Goal: Task Accomplishment & Management: Use online tool/utility

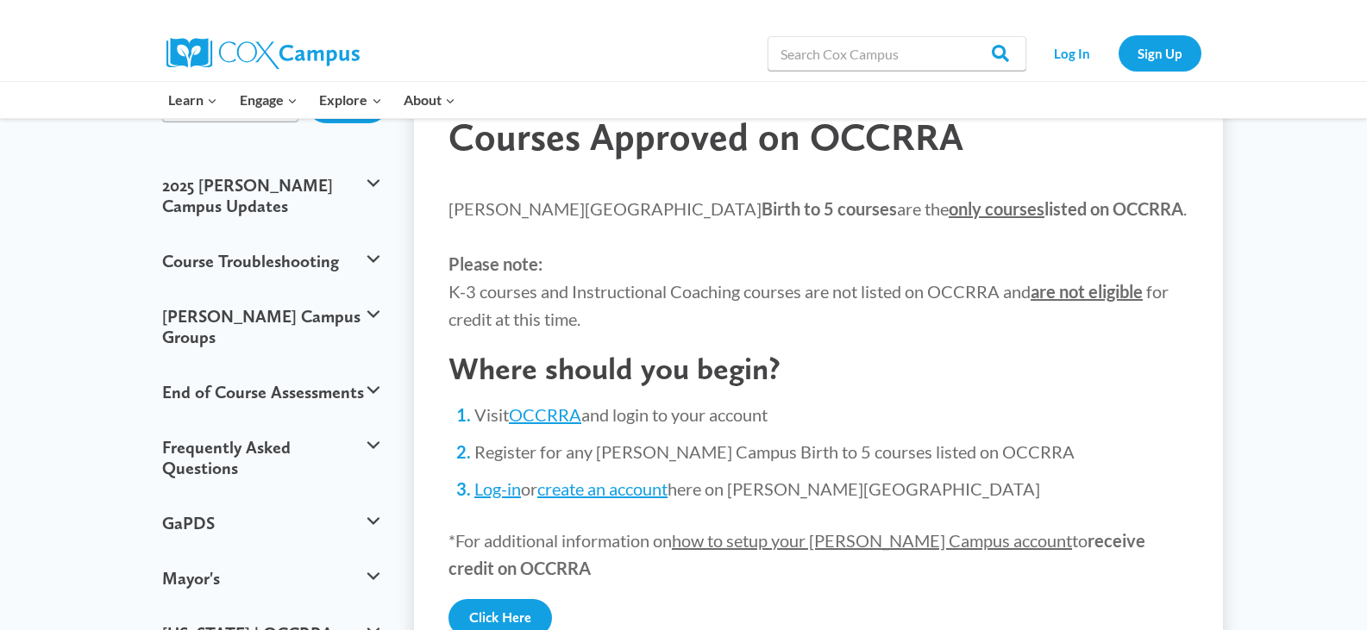
scroll to position [126, 0]
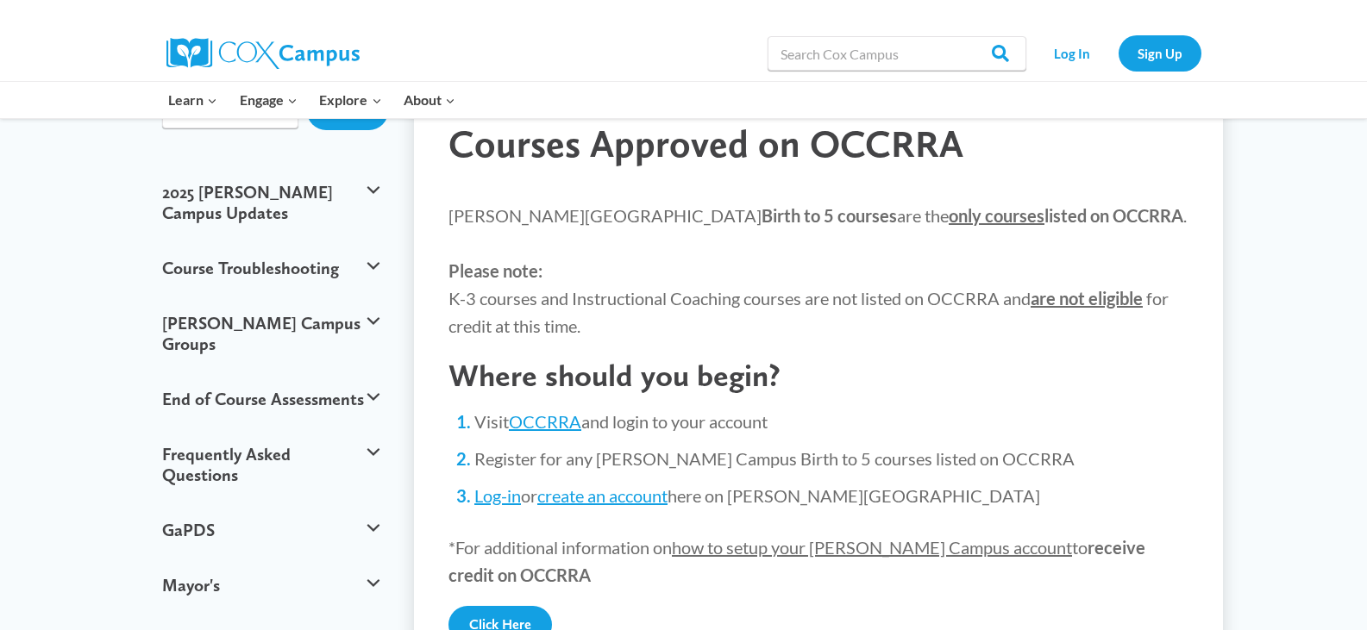
click at [1144, 438] on ol "Visit OCCRRA and login to your account Register for any [PERSON_NAME] Campus Bi…" at bounding box center [831, 459] width 714 height 98
click at [1132, 449] on li "Register for any [PERSON_NAME] Campus Birth to 5 courses listed on OCCRRA" at bounding box center [831, 459] width 714 height 24
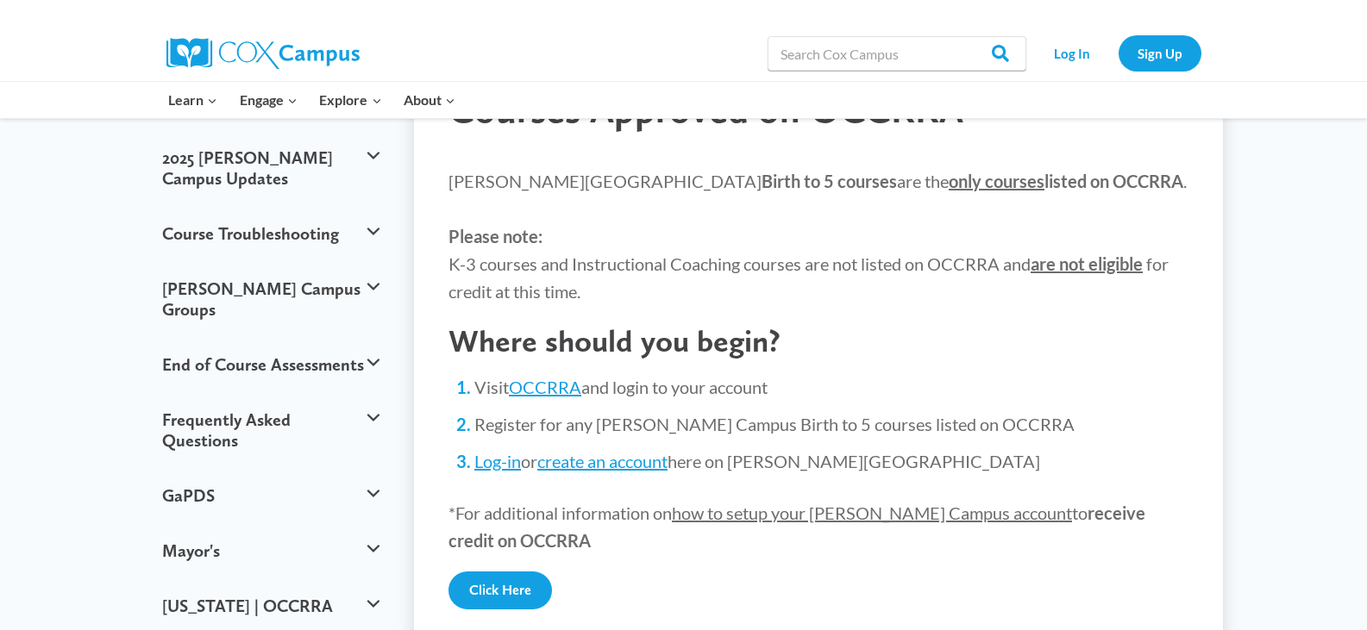
scroll to position [159, 0]
click at [497, 467] on link "Log-in" at bounding box center [497, 463] width 47 height 21
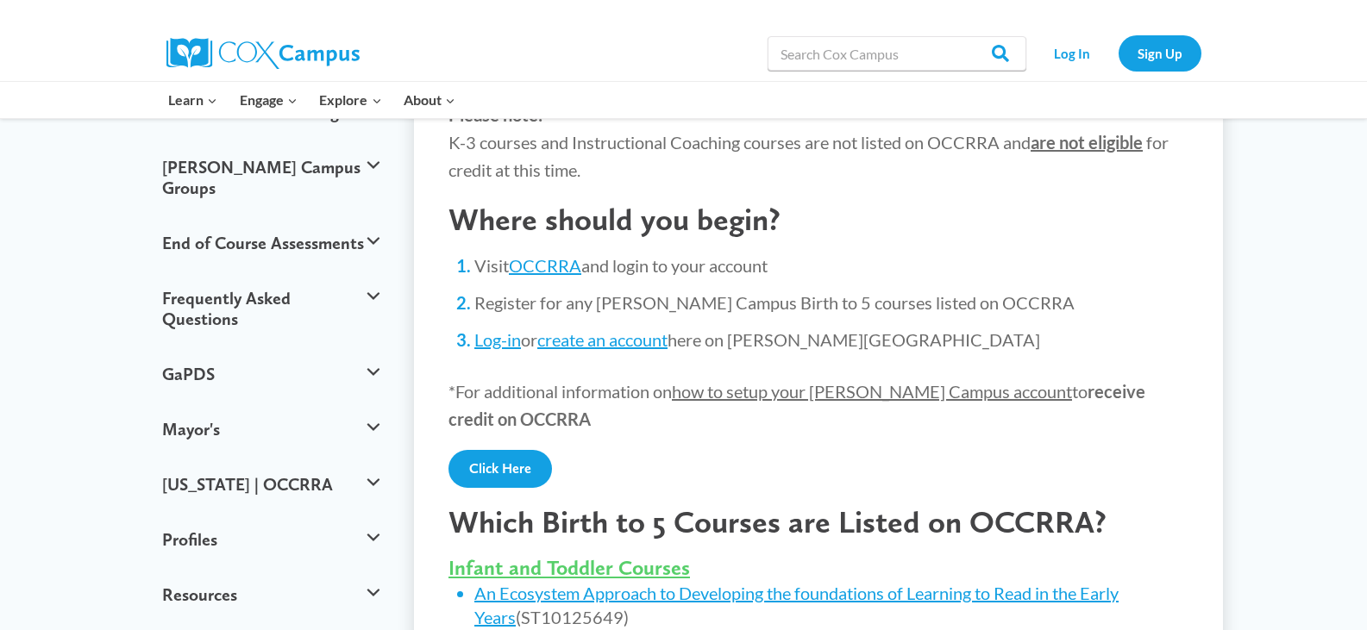
scroll to position [316, 0]
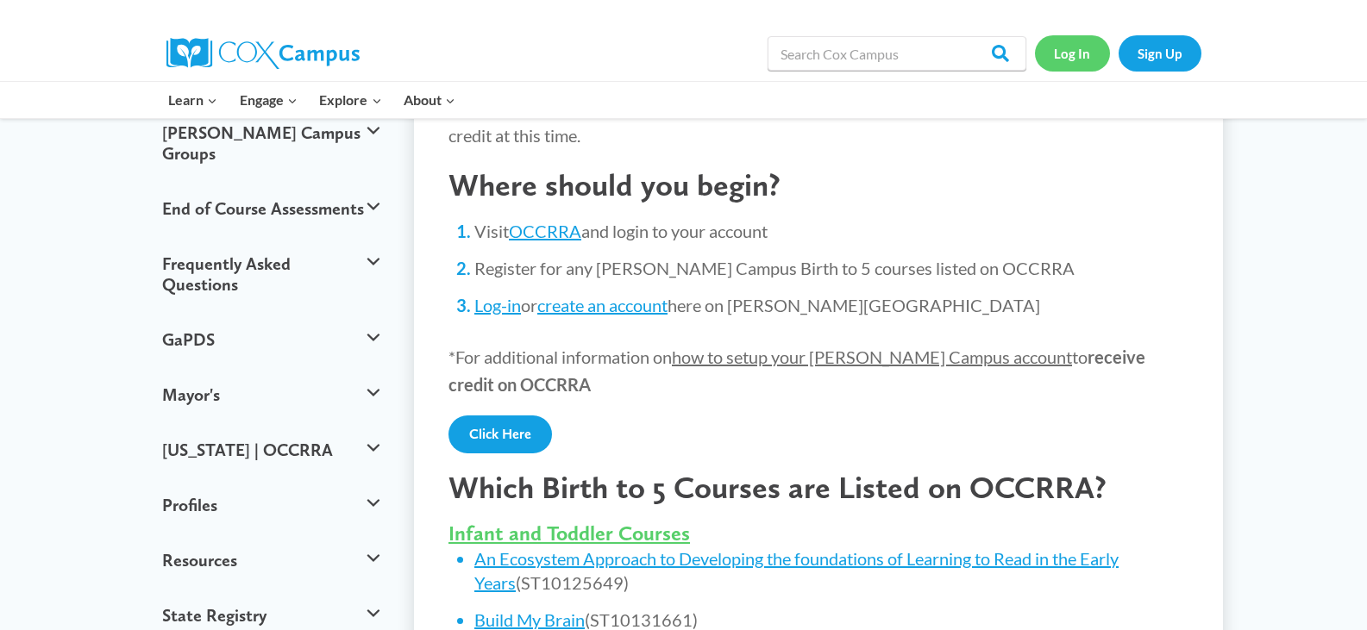
click at [1072, 52] on link "Log In" at bounding box center [1072, 52] width 75 height 35
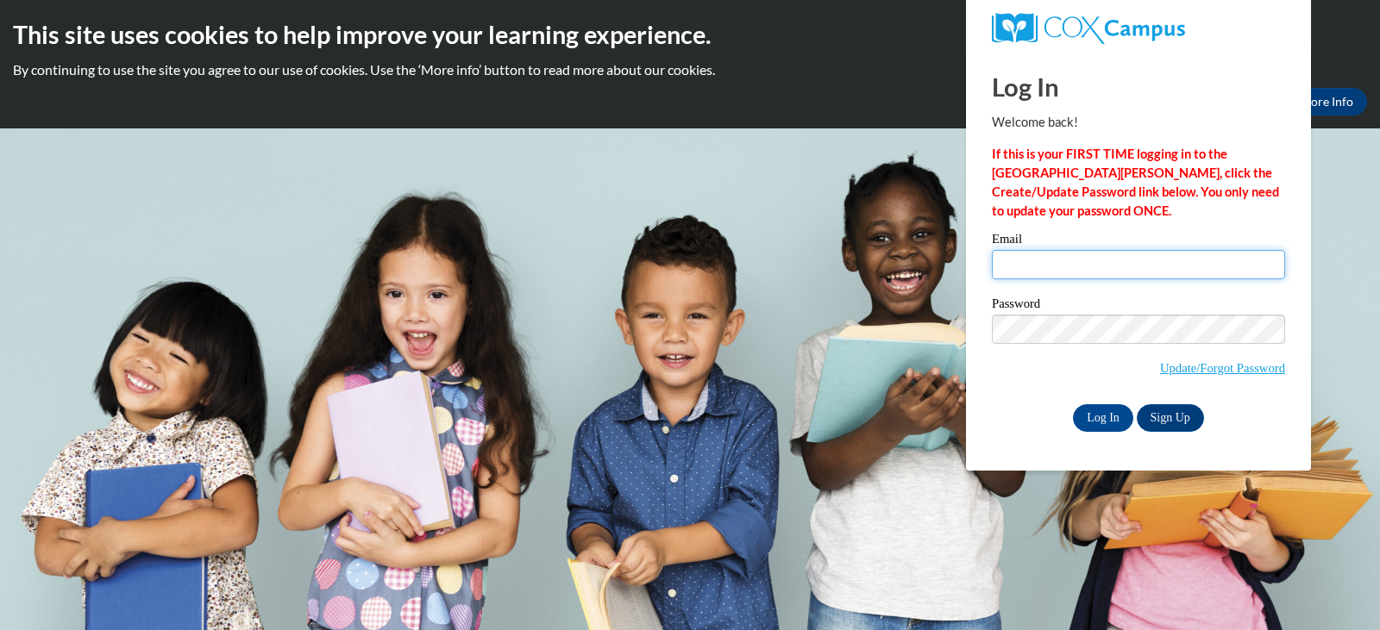
click at [1040, 269] on input "Email" at bounding box center [1138, 264] width 293 height 29
type input "andrea28690@gmail.com"
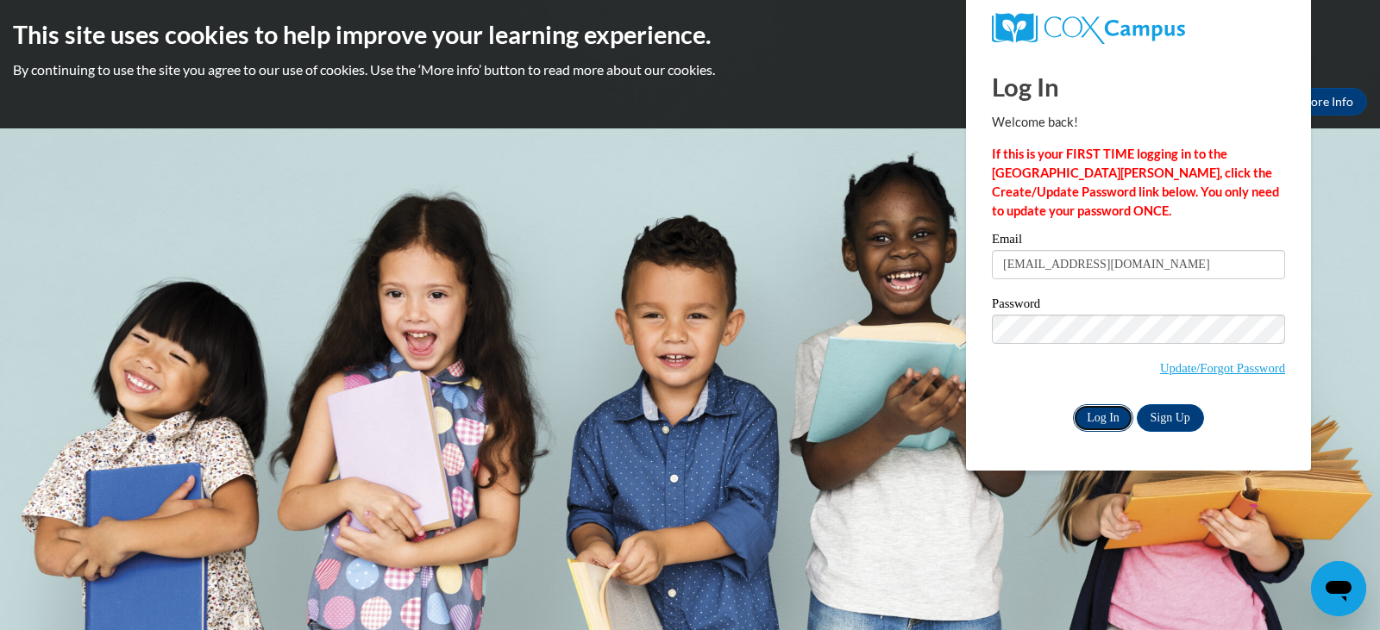
click at [1096, 417] on input "Log In" at bounding box center [1103, 418] width 60 height 28
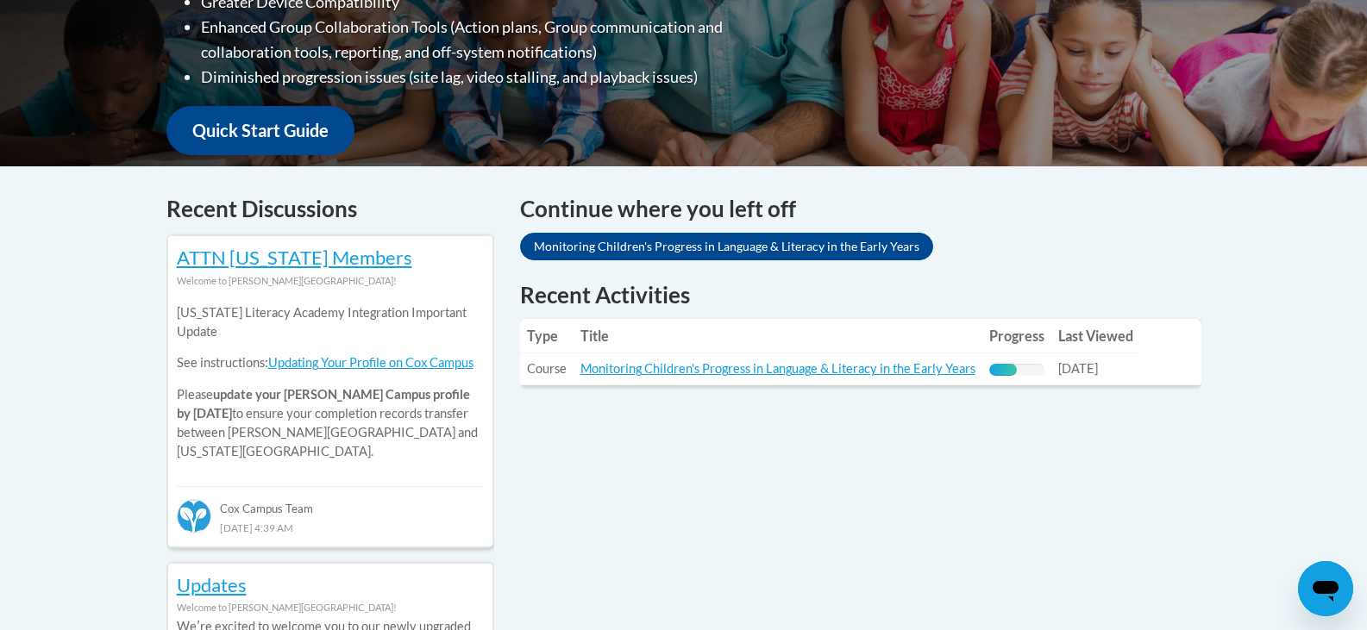
scroll to position [570, 0]
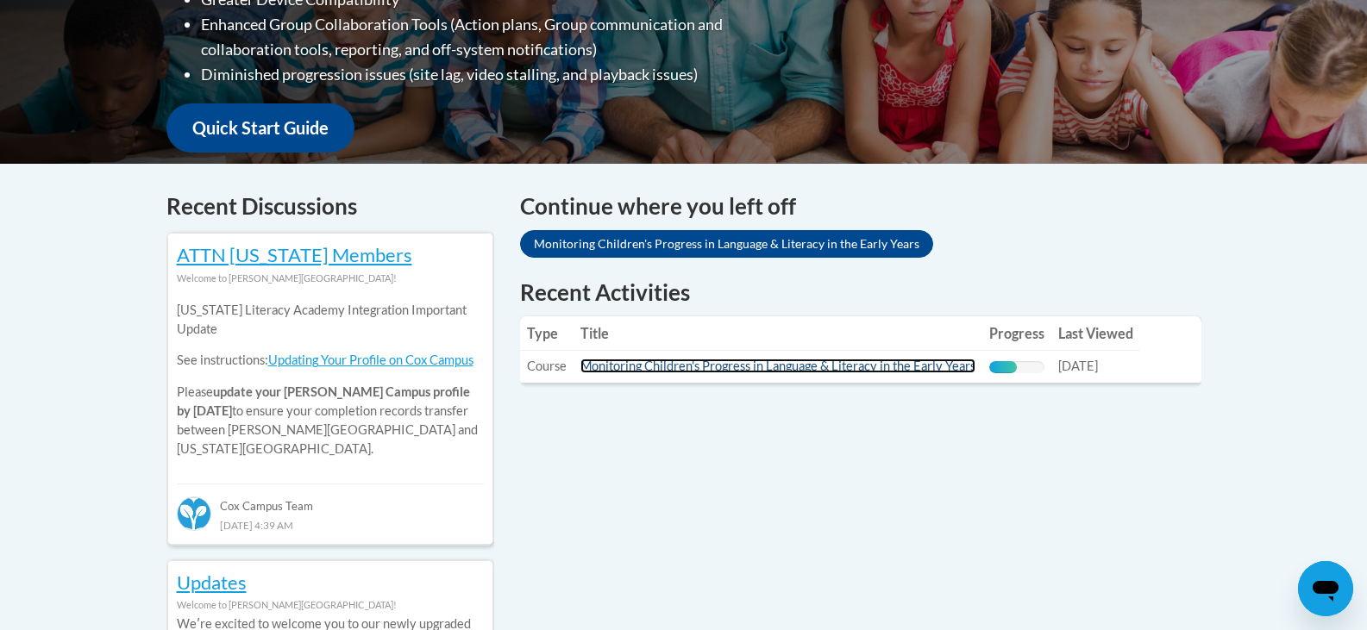
click at [833, 368] on link "Monitoring Children's Progress in Language & Literacy in the Early Years" at bounding box center [777, 366] width 395 height 15
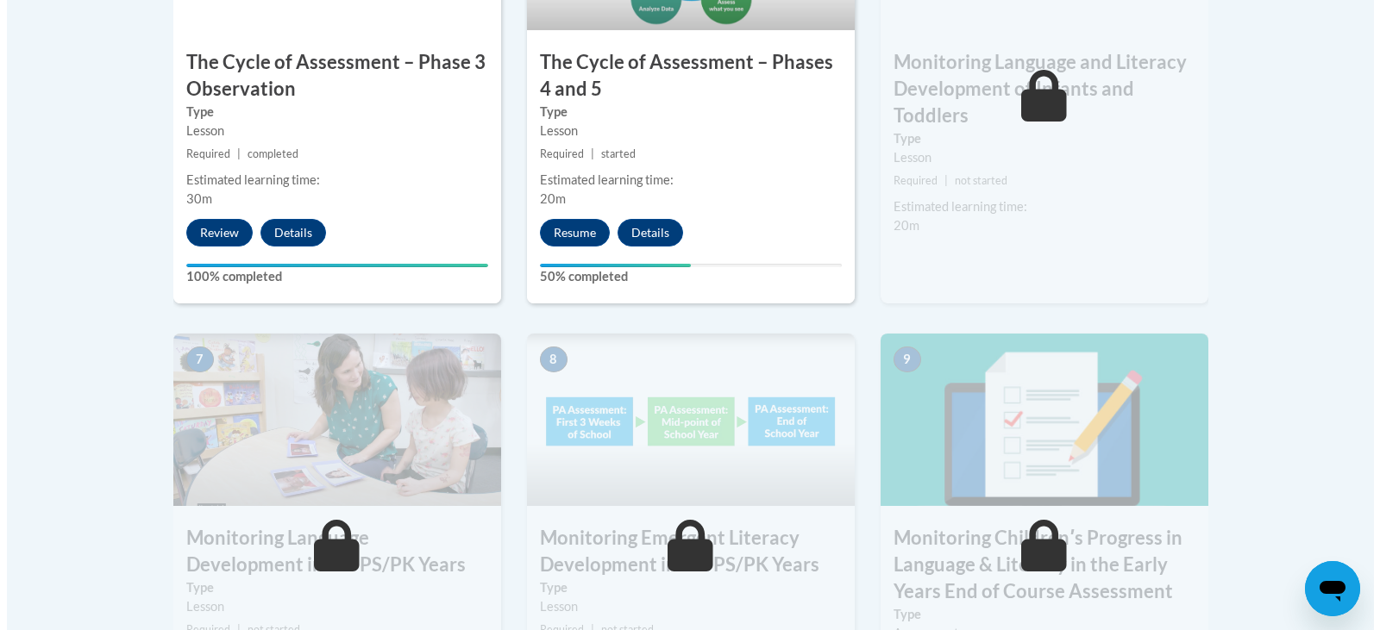
scroll to position [1230, 0]
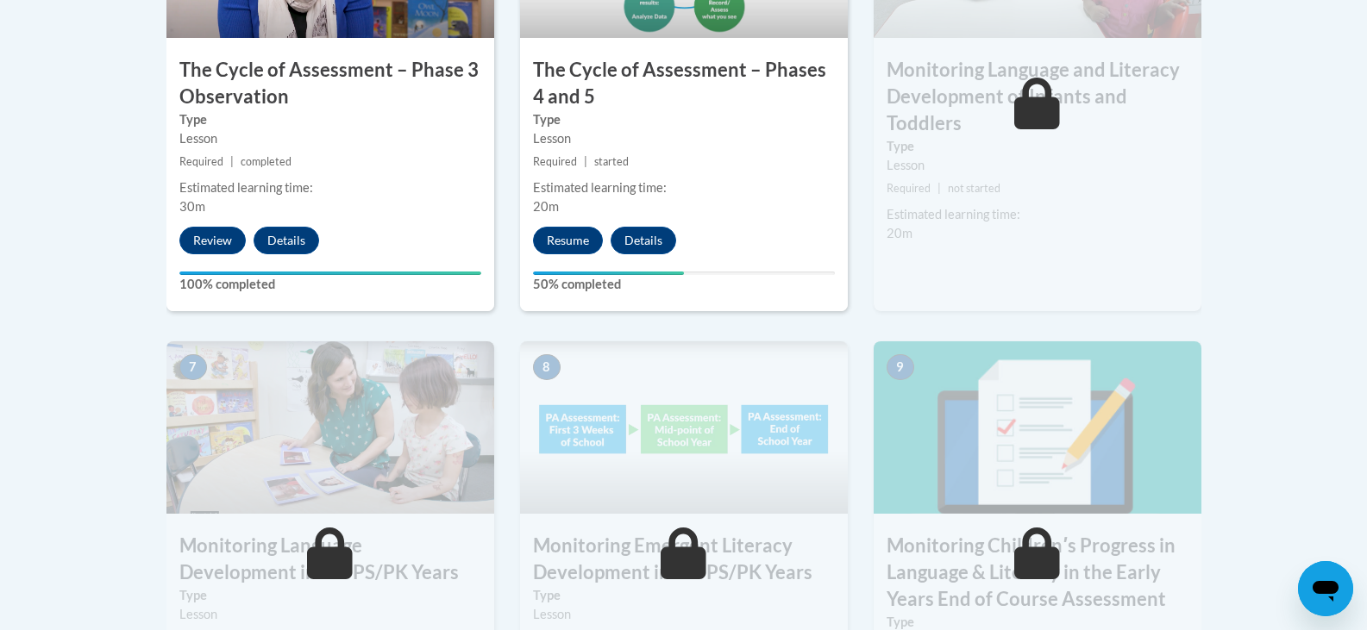
click at [753, 200] on div "Estimated learning time: 20m" at bounding box center [684, 198] width 328 height 38
click at [579, 245] on button "Resume" at bounding box center [568, 241] width 70 height 28
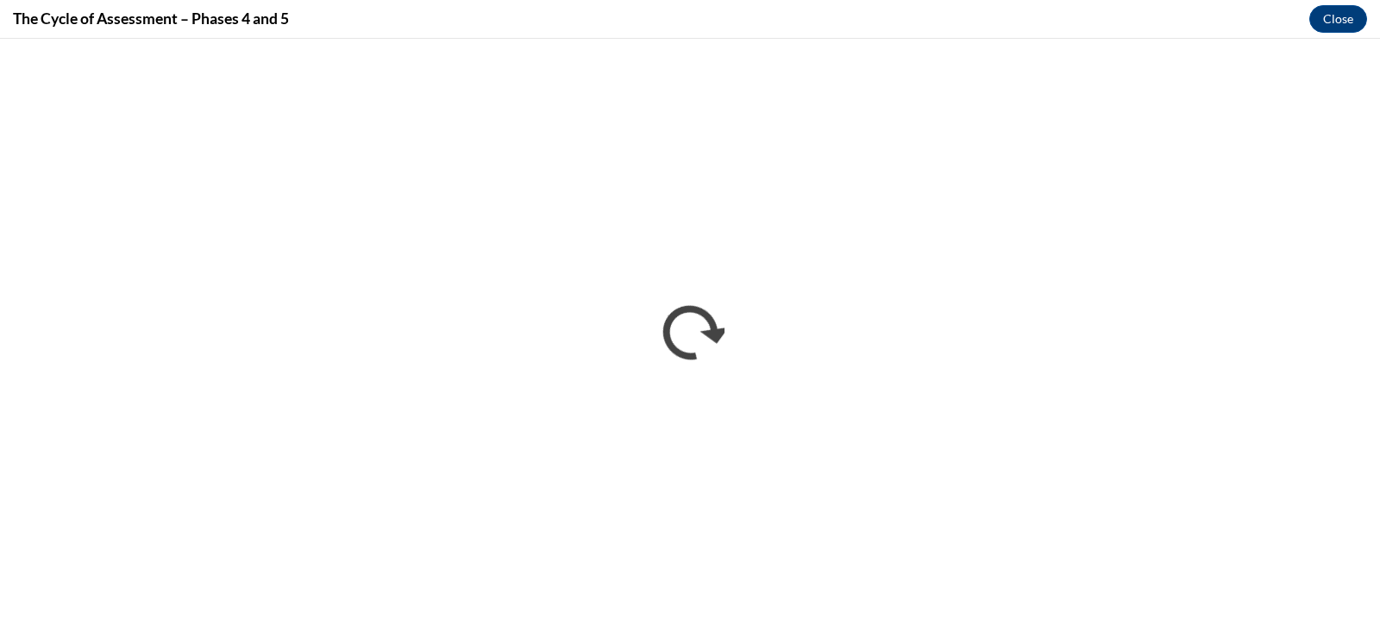
scroll to position [0, 0]
